Goal: Communication & Community: Answer question/provide support

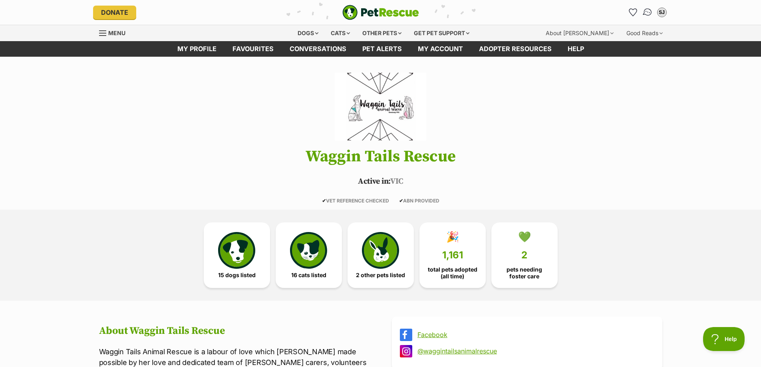
click at [647, 17] on link "Conversations" at bounding box center [647, 12] width 16 height 16
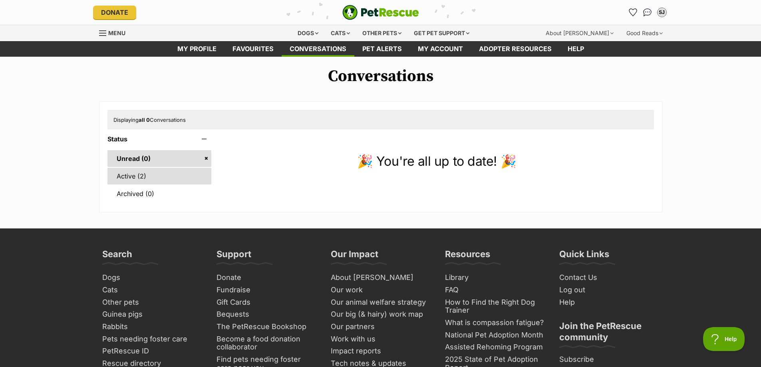
click at [143, 174] on link "Active (2)" at bounding box center [159, 176] width 104 height 17
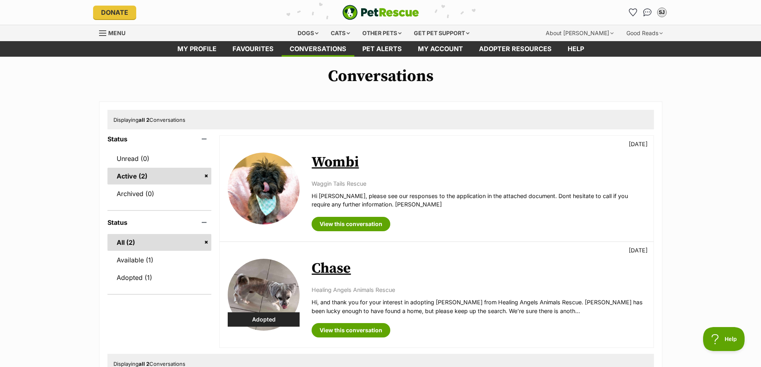
click at [337, 159] on link "Wombi" at bounding box center [335, 162] width 47 height 18
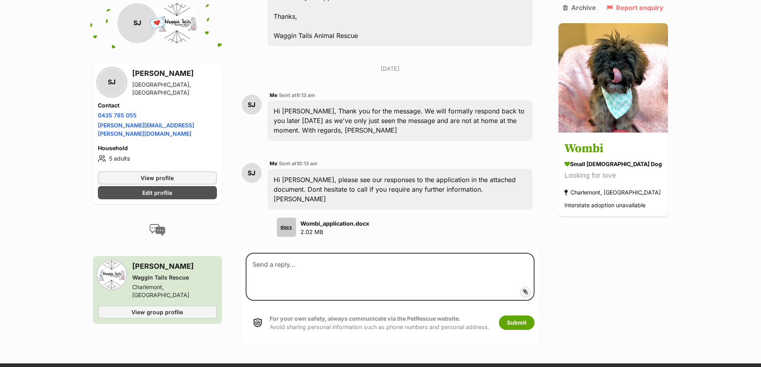
scroll to position [1311, 0]
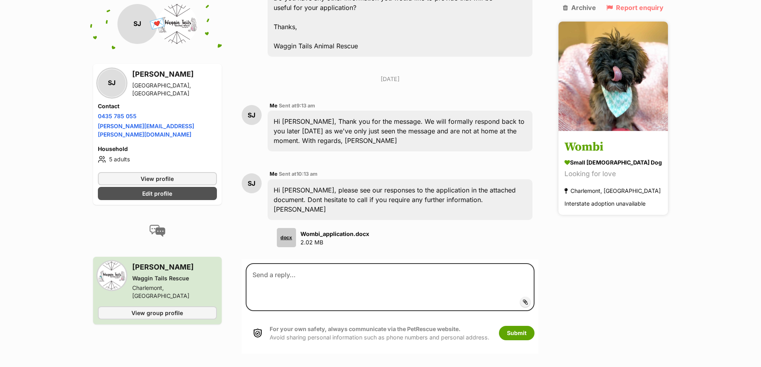
click at [628, 98] on img at bounding box center [613, 76] width 109 height 109
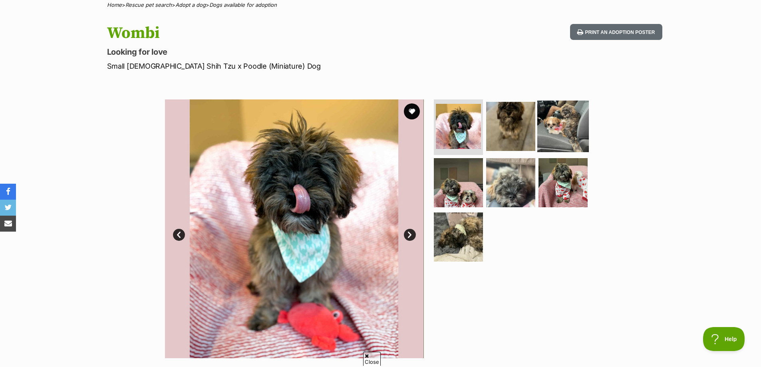
scroll to position [80, 0]
